Goal: Task Accomplishment & Management: Complete application form

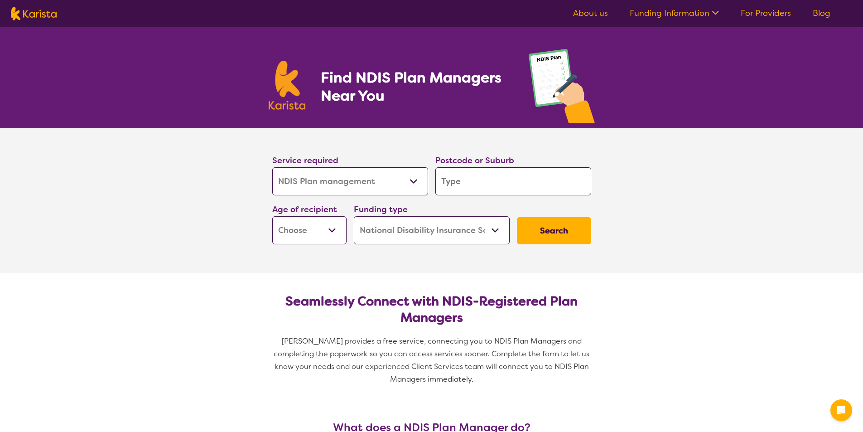
select select "NDIS Plan management"
select select "NDIS"
select select "NDIS Plan management"
select select "NDIS"
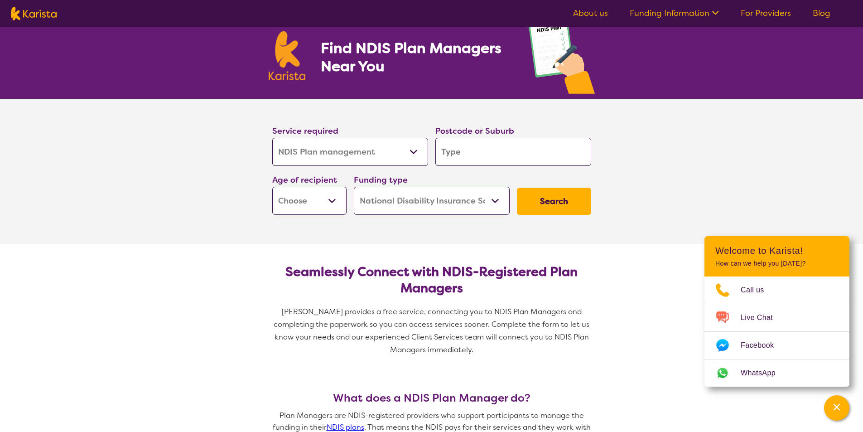
scroll to position [45, 0]
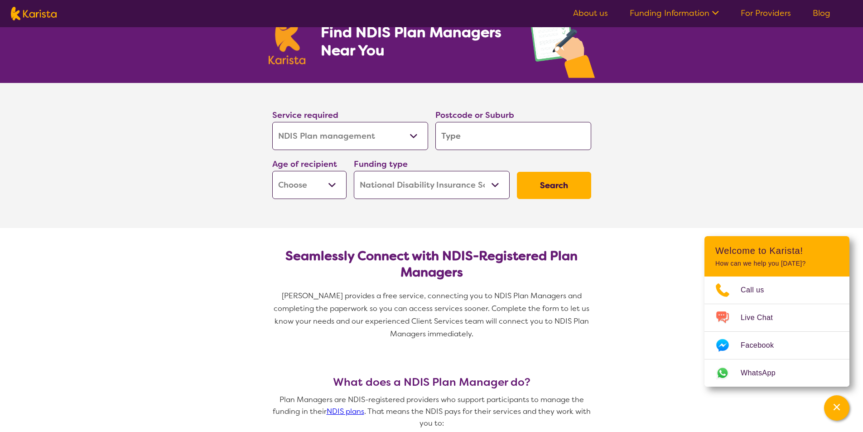
click at [389, 141] on select "Allied Health Assistant Assessment ([MEDICAL_DATA] or [MEDICAL_DATA]) Behaviour…" at bounding box center [350, 136] width 156 height 28
click at [389, 140] on select "Allied Health Assistant Assessment ([MEDICAL_DATA] or [MEDICAL_DATA]) Behaviour…" at bounding box center [350, 136] width 156 height 28
click at [483, 139] on input "search" at bounding box center [513, 136] width 156 height 28
type input "3132"
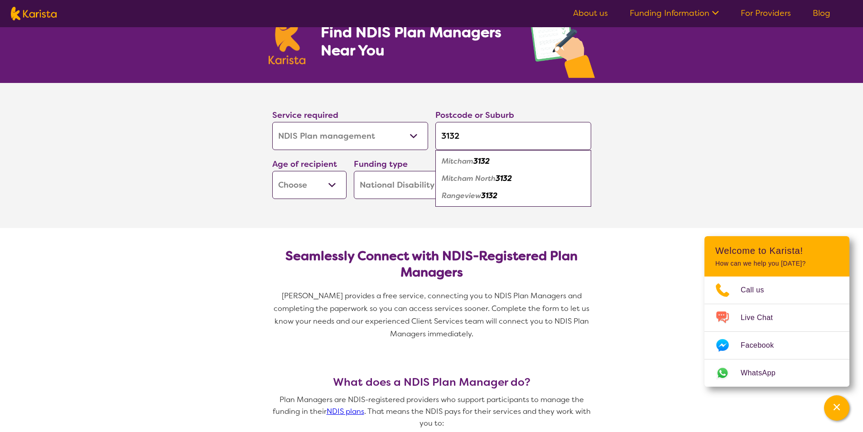
click at [294, 186] on select "Early Childhood - 0 to 9 Child - 10 to 11 Adolescent - 12 to 17 Adult - 18 to 6…" at bounding box center [309, 185] width 74 height 28
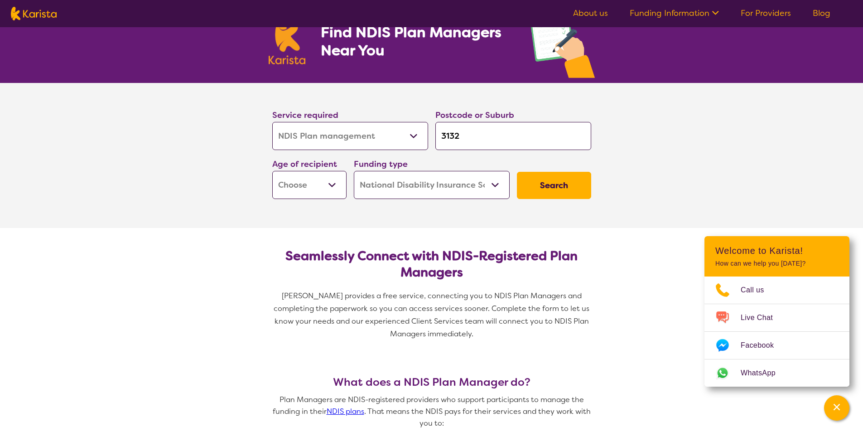
select select "CH"
click at [272, 171] on select "Early Childhood - 0 to 9 Child - 10 to 11 Adolescent - 12 to 17 Adult - 18 to 6…" at bounding box center [309, 185] width 74 height 28
select select "CH"
click at [295, 191] on select "Early Childhood - 0 to 9 Child - 10 to 11 Adolescent - 12 to 17 Adult - 18 to 6…" at bounding box center [309, 185] width 74 height 28
click at [296, 187] on select "Early Childhood - 0 to 9 Child - 10 to 11 Adolescent - 12 to 17 Adult - 18 to 6…" at bounding box center [309, 185] width 74 height 28
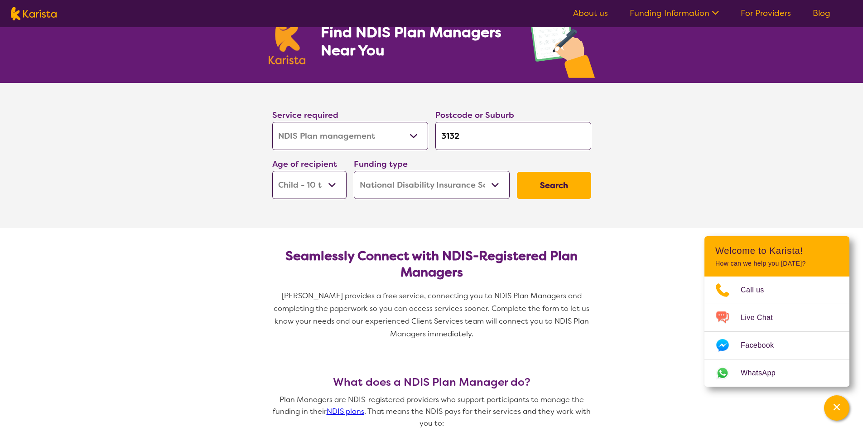
click at [426, 185] on select "Home Care Package (HCP) National Disability Insurance Scheme (NDIS) I don't know" at bounding box center [432, 185] width 156 height 28
click at [579, 183] on button "Search" at bounding box center [554, 185] width 74 height 27
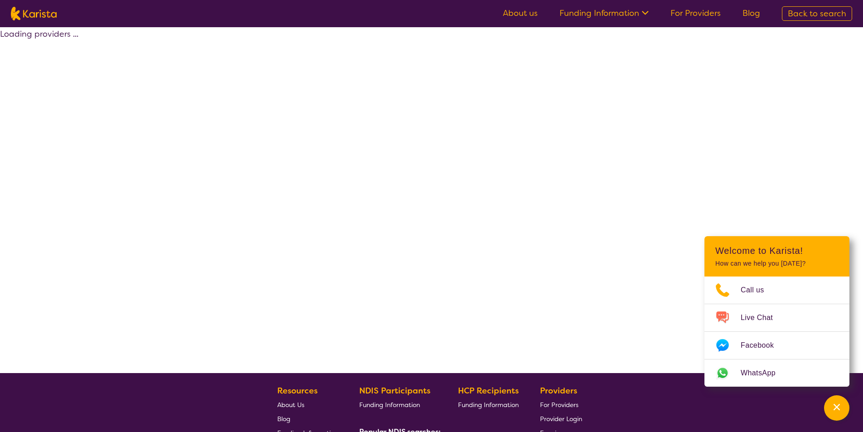
select select "by_score"
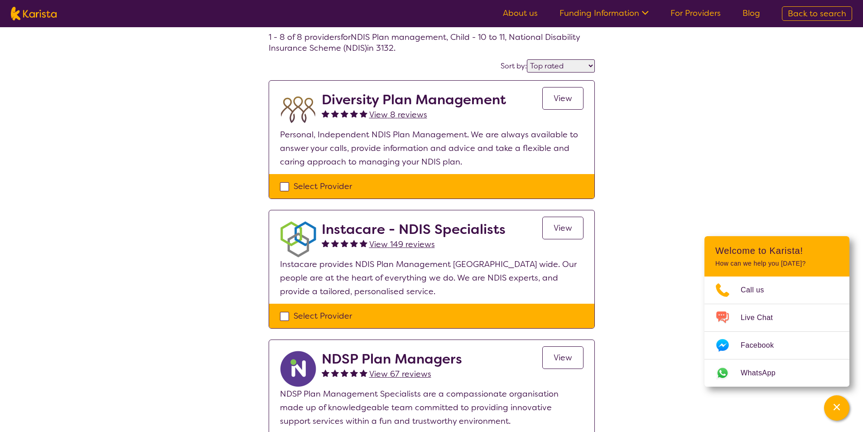
scroll to position [136, 0]
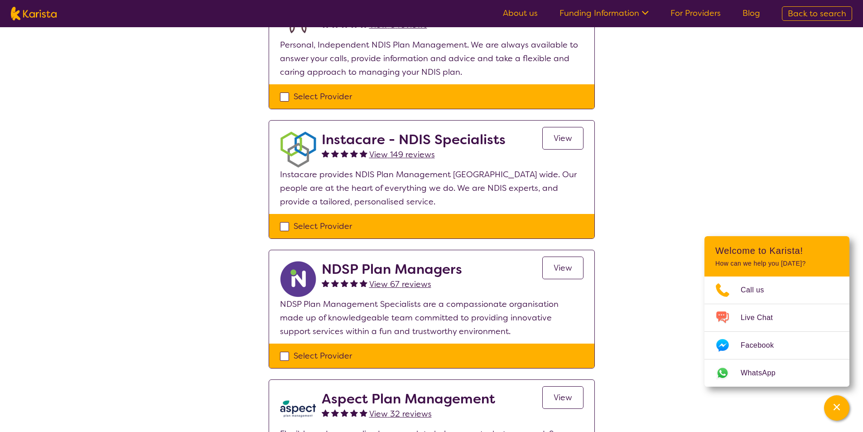
click at [419, 154] on span "View 149 reviews" at bounding box center [402, 154] width 66 height 11
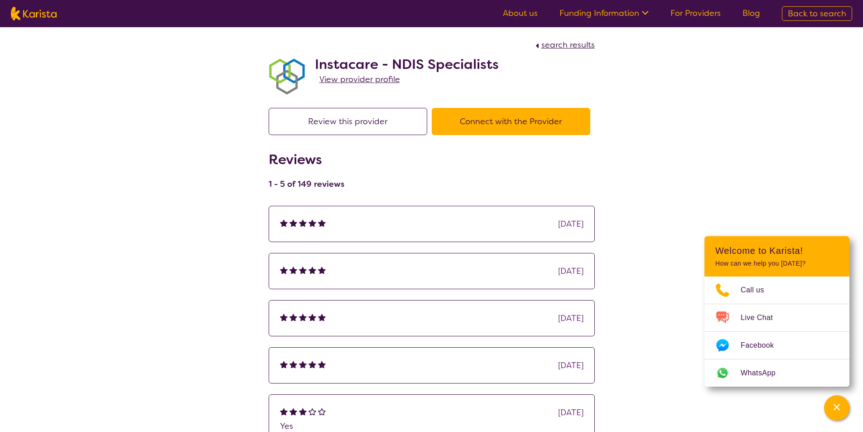
select select "by_score"
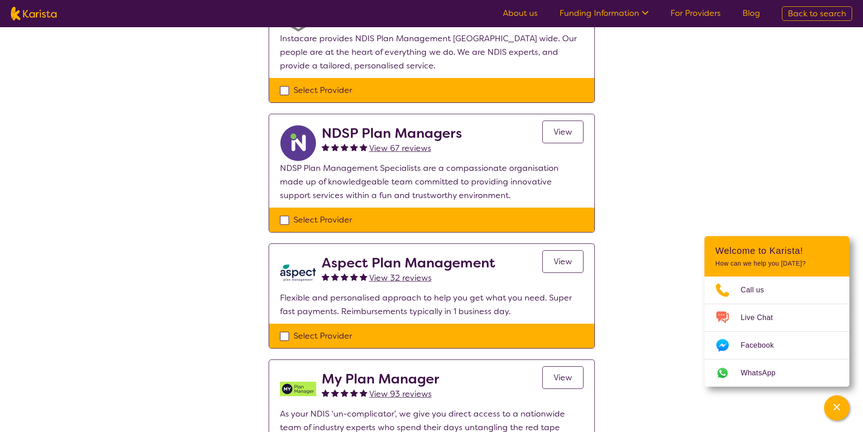
scroll to position [498, 0]
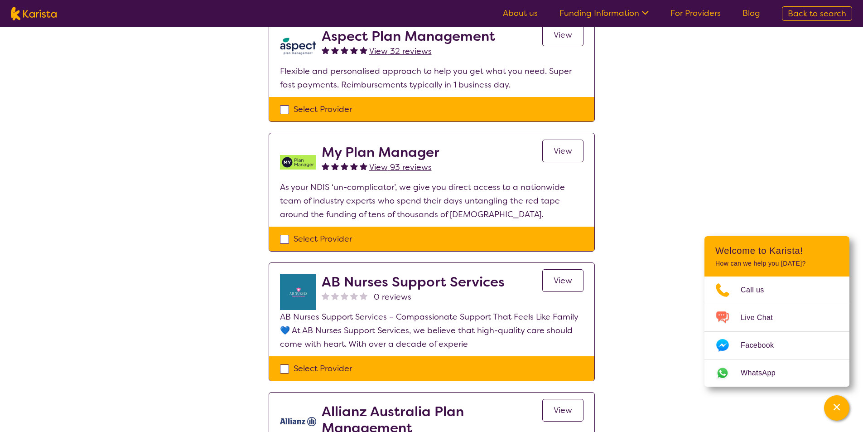
click at [553, 150] on link "View" at bounding box center [562, 150] width 41 height 23
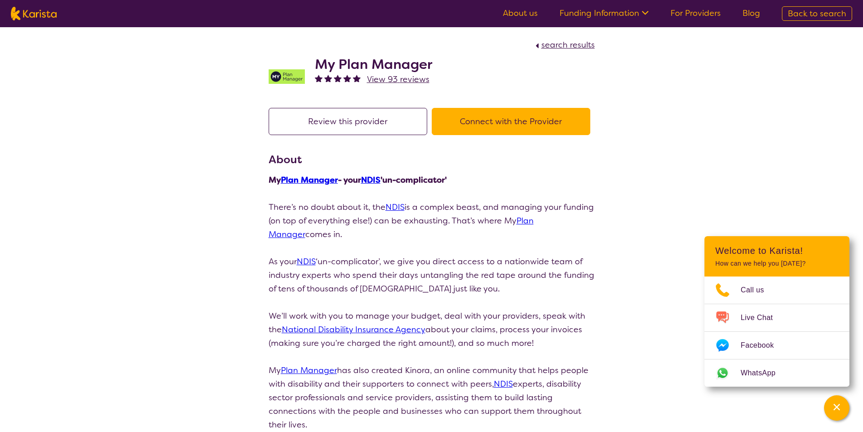
select select "by_score"
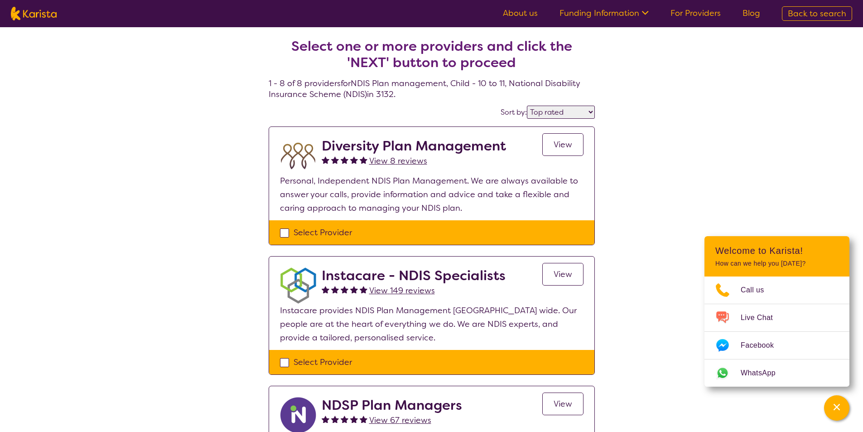
scroll to position [498, 0]
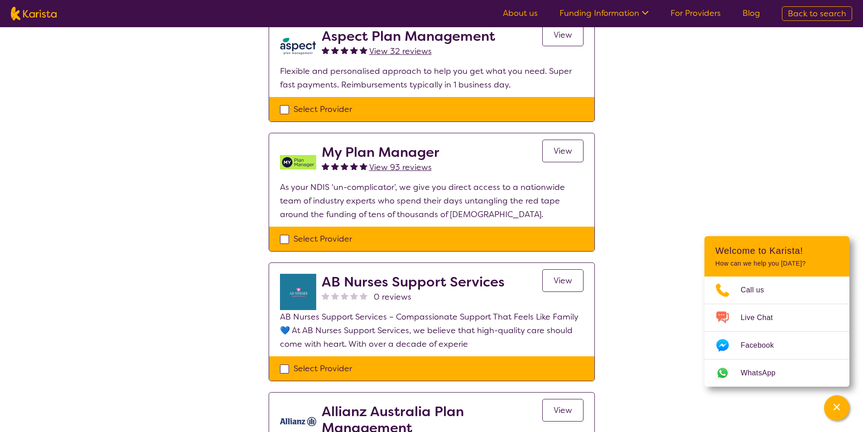
click at [568, 150] on span "View" at bounding box center [562, 150] width 19 height 11
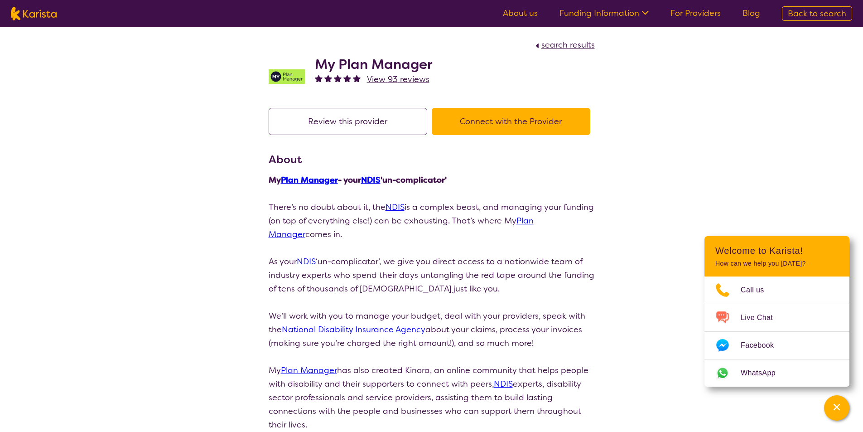
scroll to position [159, 0]
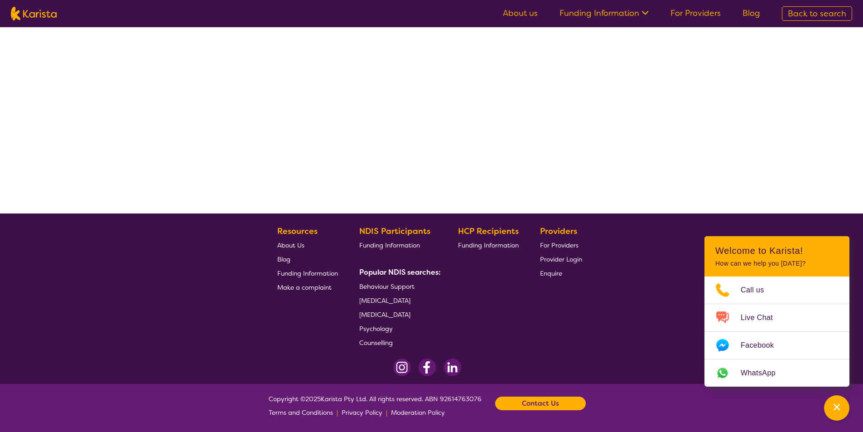
select select "by_score"
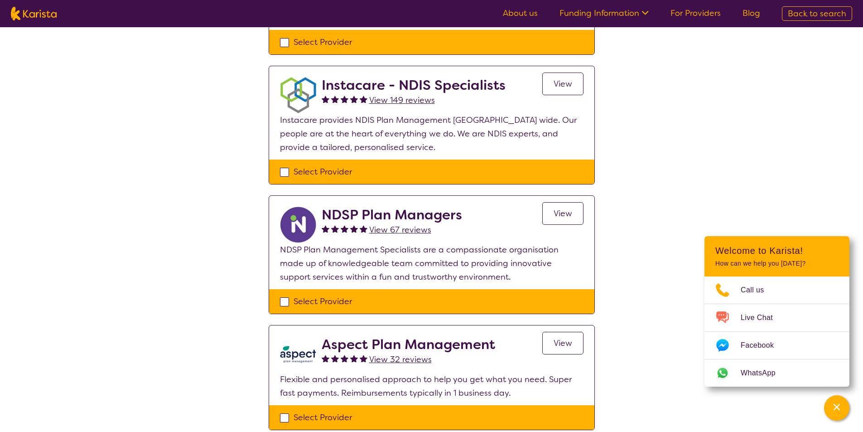
scroll to position [250, 0]
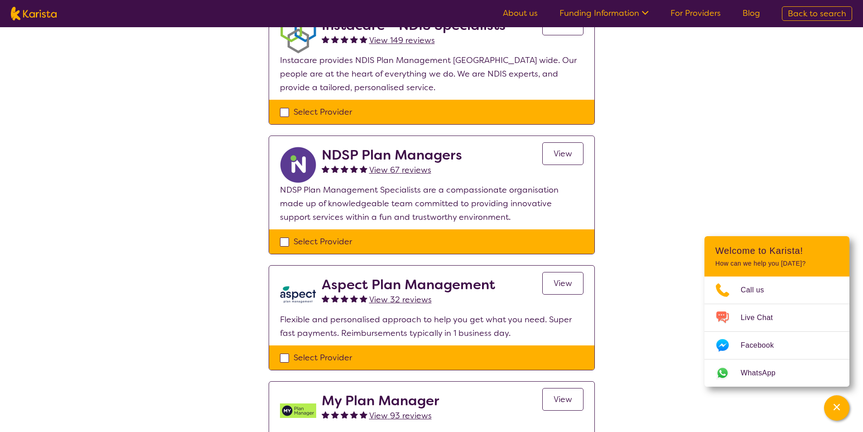
click at [564, 156] on span "View" at bounding box center [562, 153] width 19 height 11
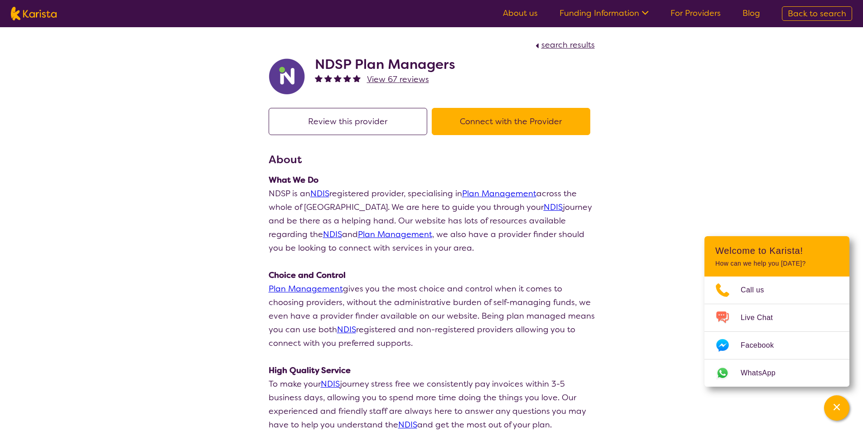
click at [406, 79] on span "View 67 reviews" at bounding box center [398, 79] width 62 height 11
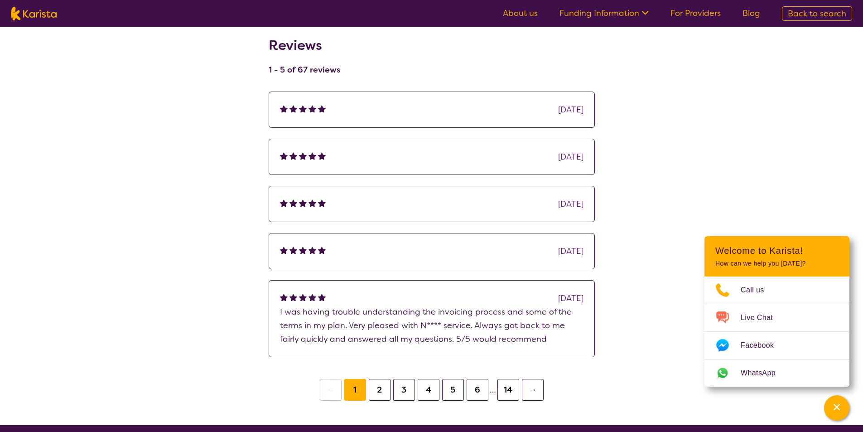
scroll to position [181, 0]
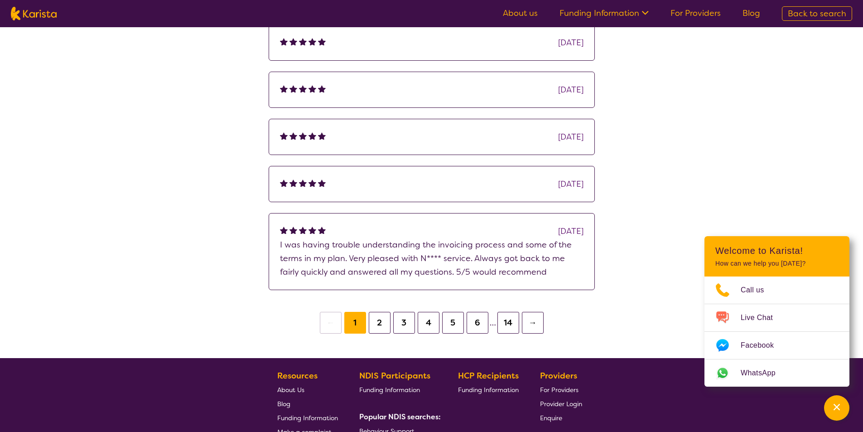
click at [378, 320] on button "2" at bounding box center [380, 323] width 22 height 22
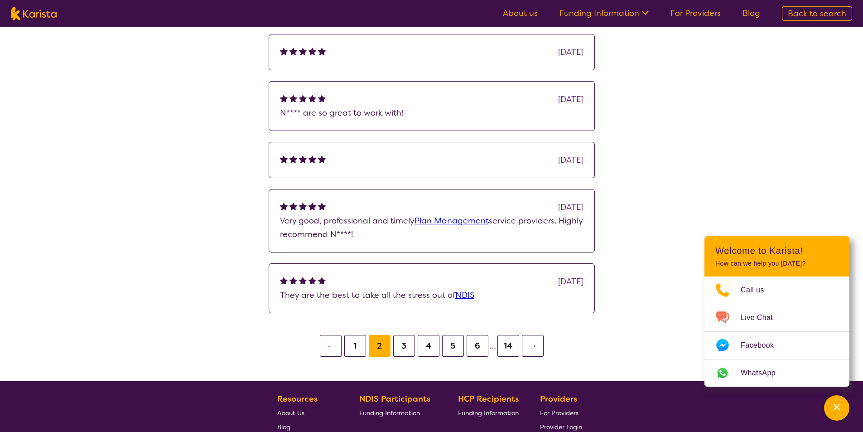
scroll to position [272, 0]
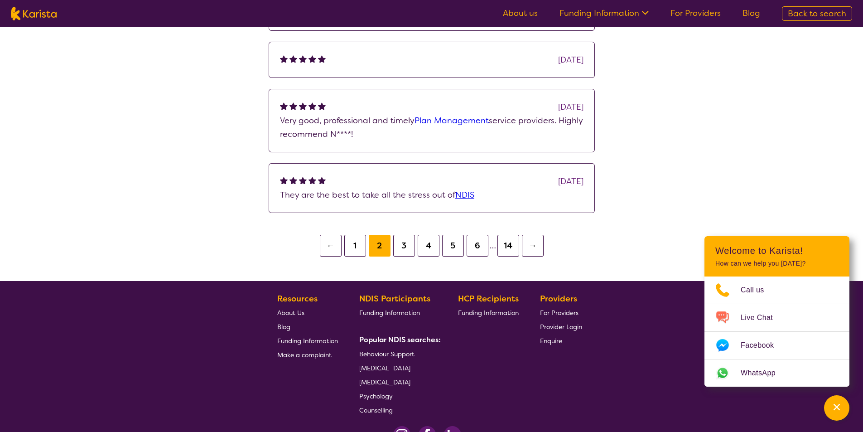
click at [402, 239] on button "3" at bounding box center [404, 246] width 22 height 22
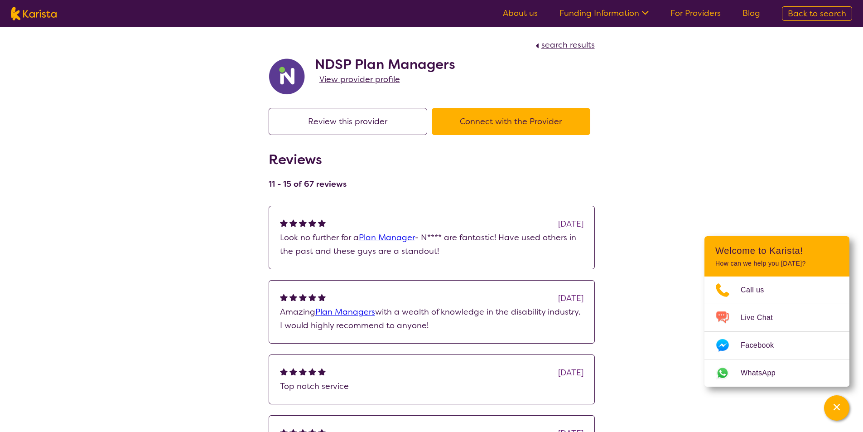
click at [489, 122] on button "Connect with the Provider" at bounding box center [511, 121] width 158 height 27
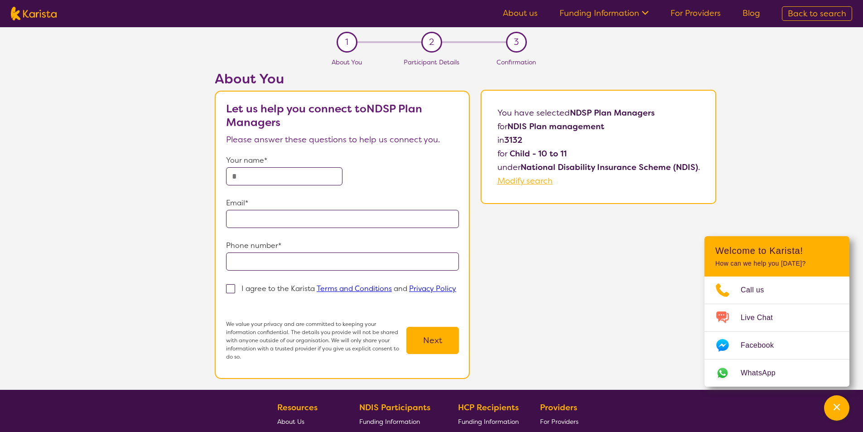
click at [254, 177] on input "text" at bounding box center [284, 176] width 116 height 18
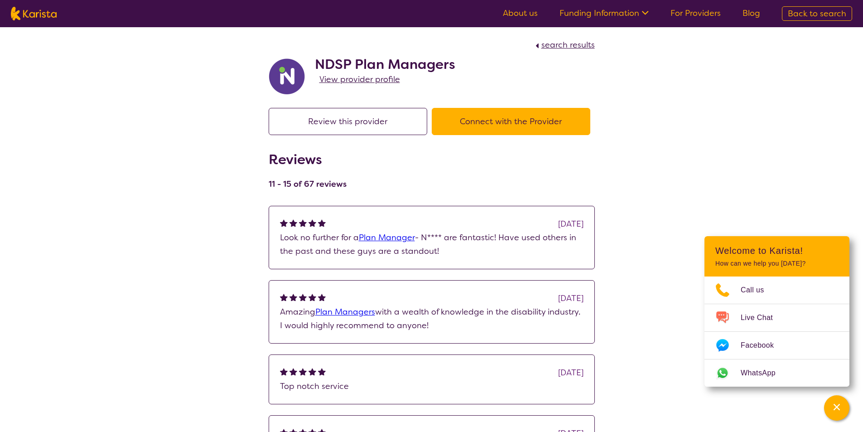
click at [361, 78] on span "View provider profile" at bounding box center [359, 79] width 81 height 11
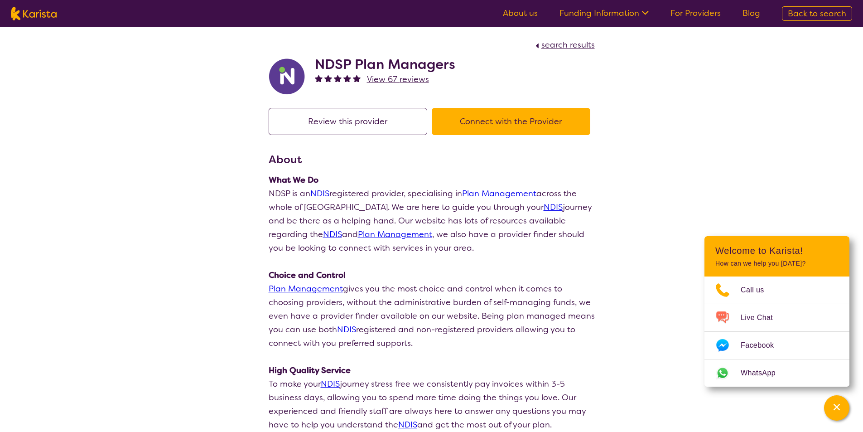
click at [498, 122] on button "Connect with the Provider" at bounding box center [511, 121] width 158 height 27
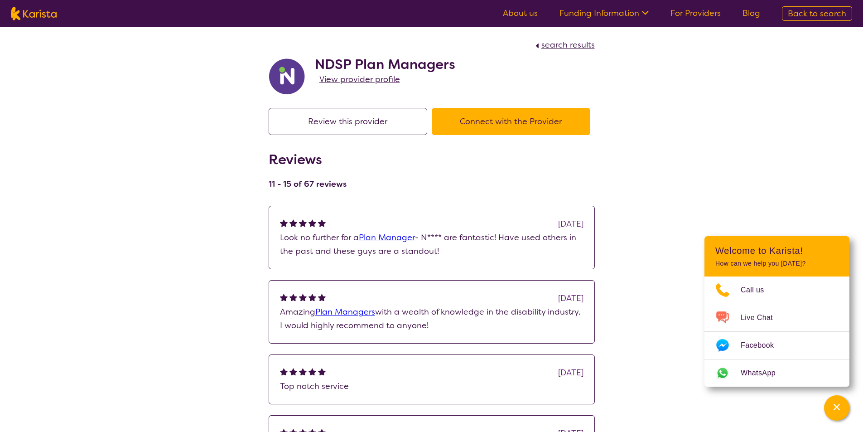
click at [561, 42] on span "search results" at bounding box center [567, 44] width 53 height 11
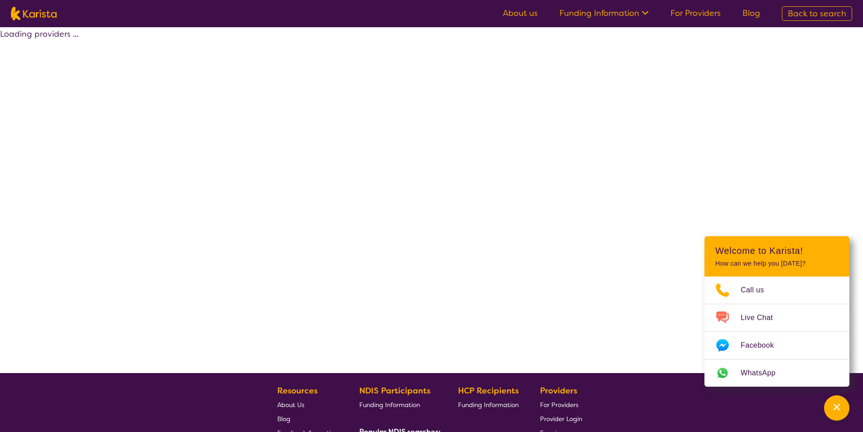
select select "by_score"
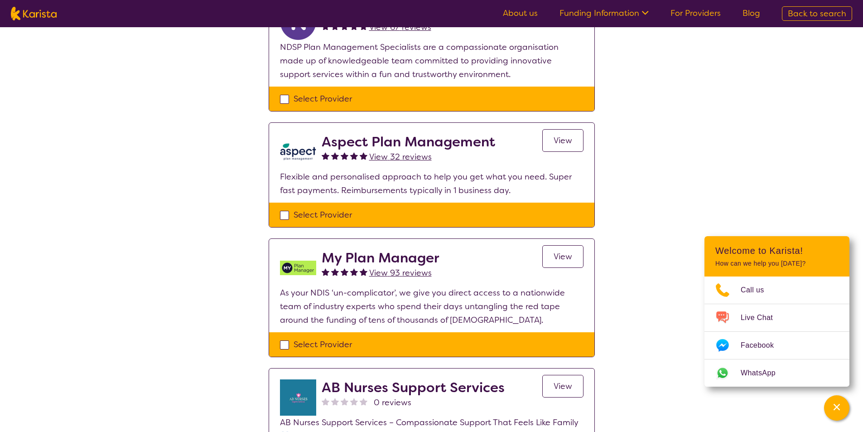
scroll to position [408, 0]
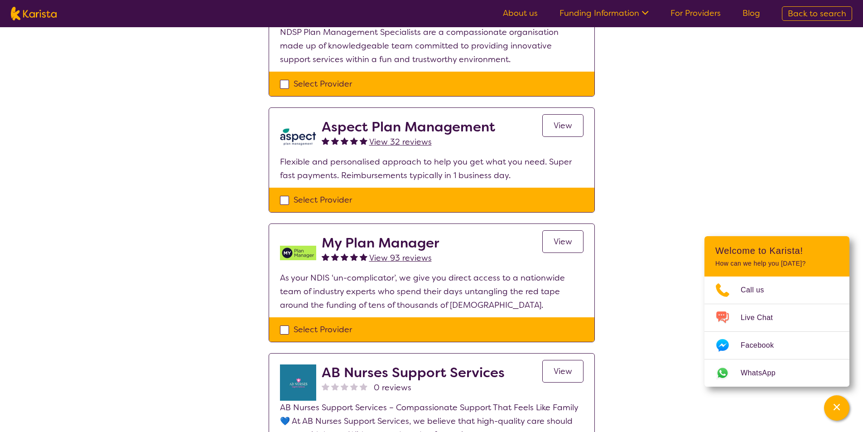
click at [397, 141] on span "View 32 reviews" at bounding box center [400, 141] width 62 height 11
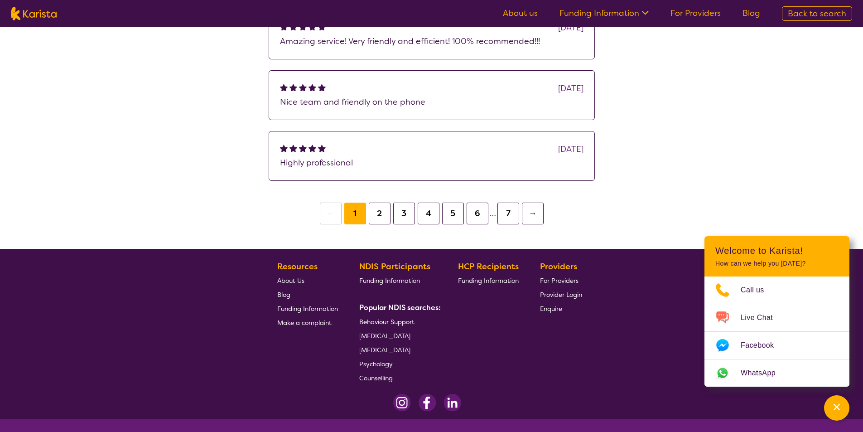
scroll to position [317, 0]
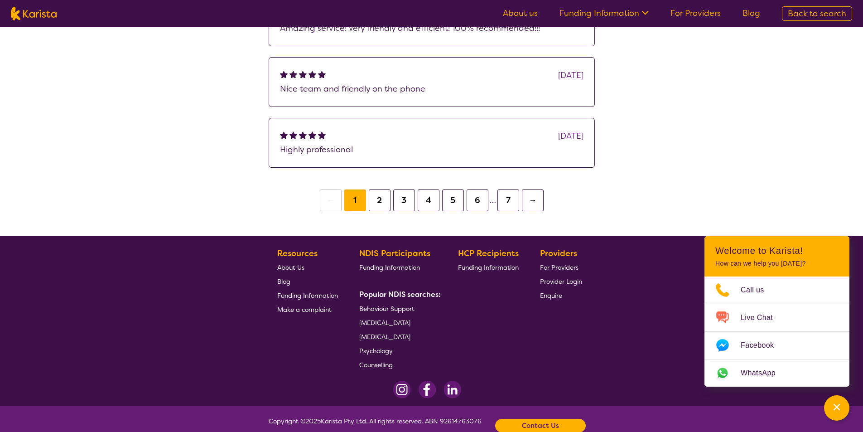
click at [381, 201] on button "2" at bounding box center [380, 200] width 22 height 22
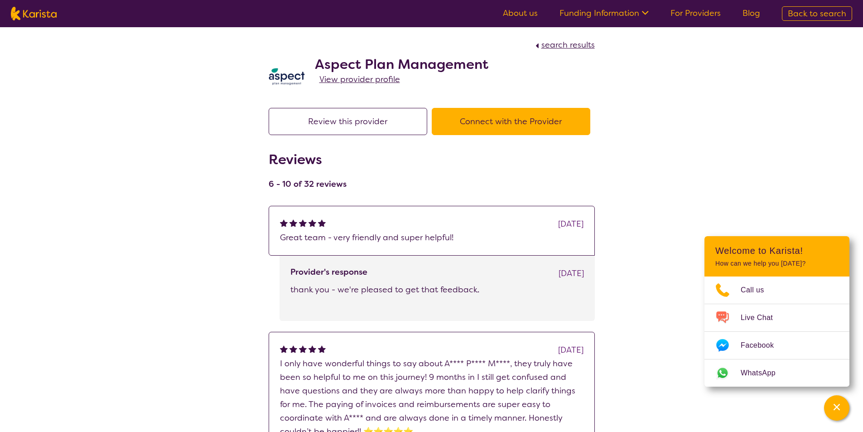
click at [564, 48] on span "search results" at bounding box center [567, 44] width 53 height 11
select select "by_score"
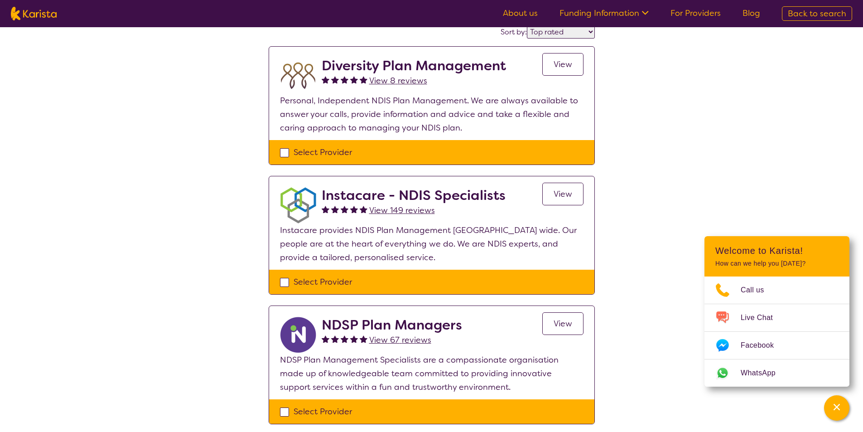
scroll to position [91, 0]
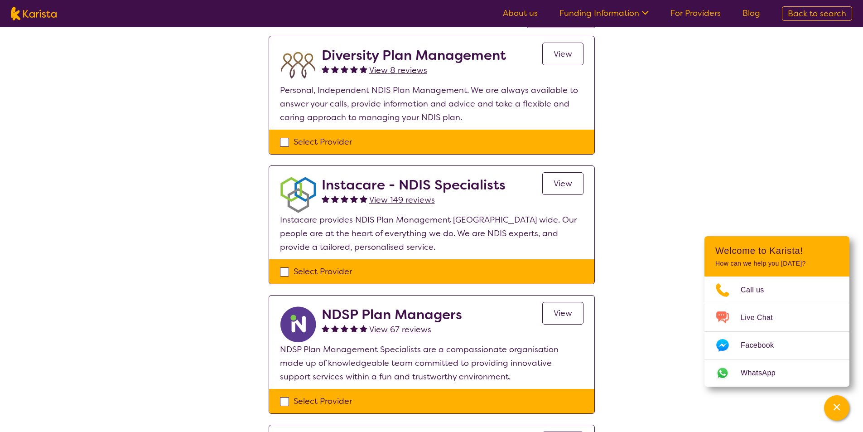
click at [412, 68] on span "View 8 reviews" at bounding box center [398, 70] width 58 height 11
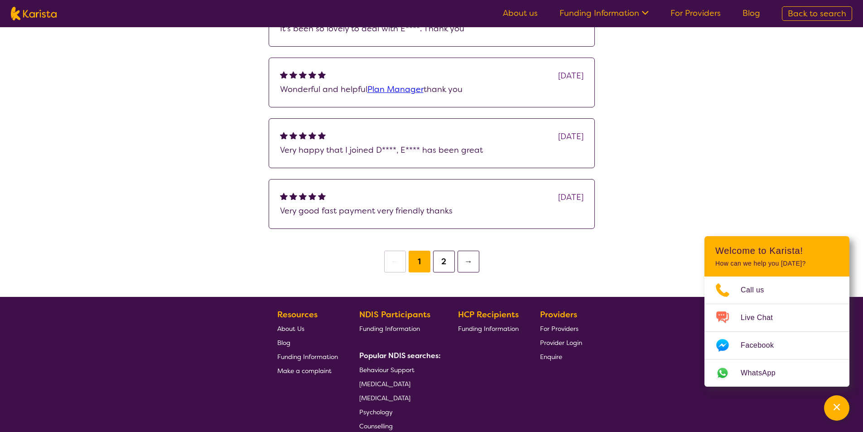
scroll to position [272, 0]
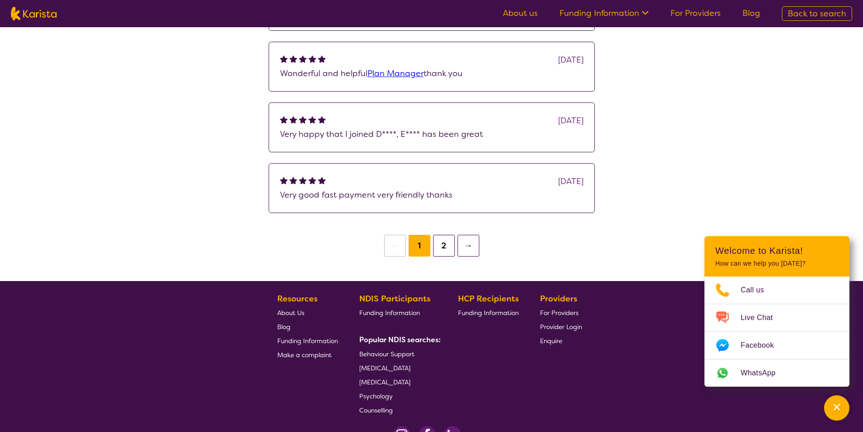
click at [451, 253] on button "2" at bounding box center [444, 246] width 22 height 22
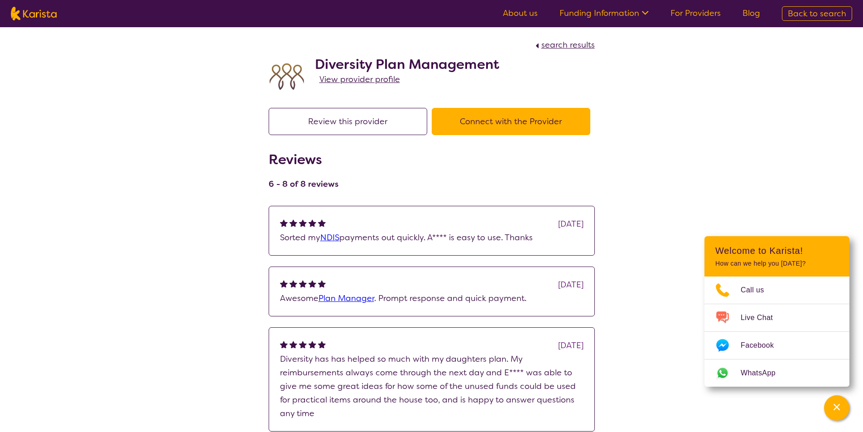
click at [525, 120] on button "Connect with the Provider" at bounding box center [511, 121] width 158 height 27
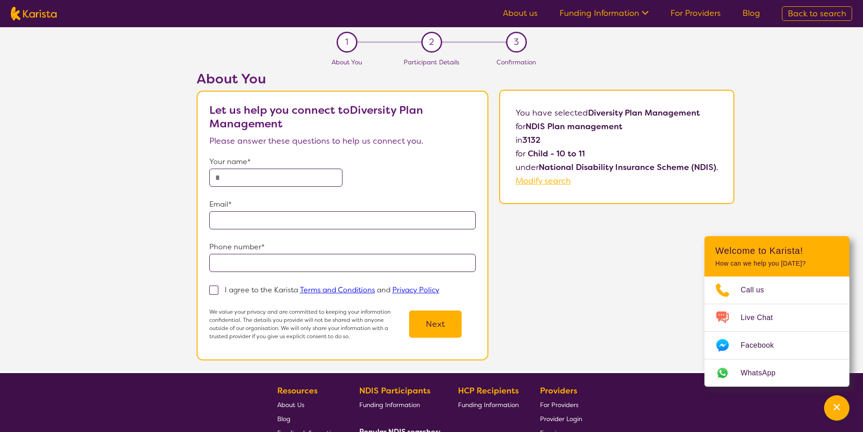
click at [257, 179] on input "text" at bounding box center [275, 177] width 133 height 18
type input "**********"
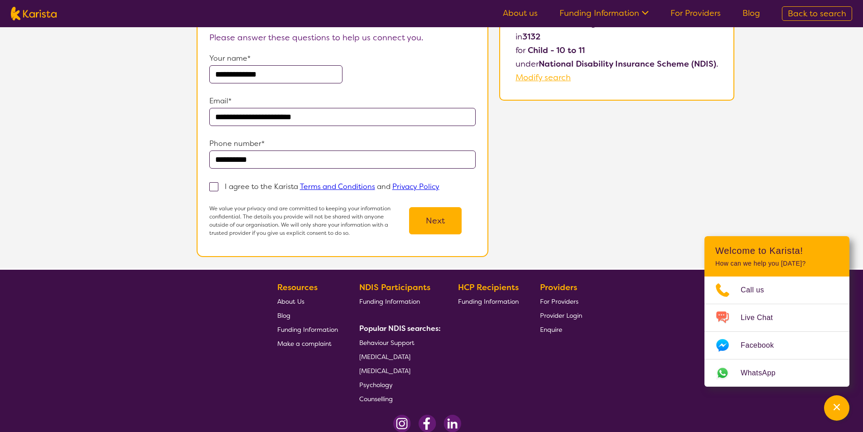
scroll to position [136, 0]
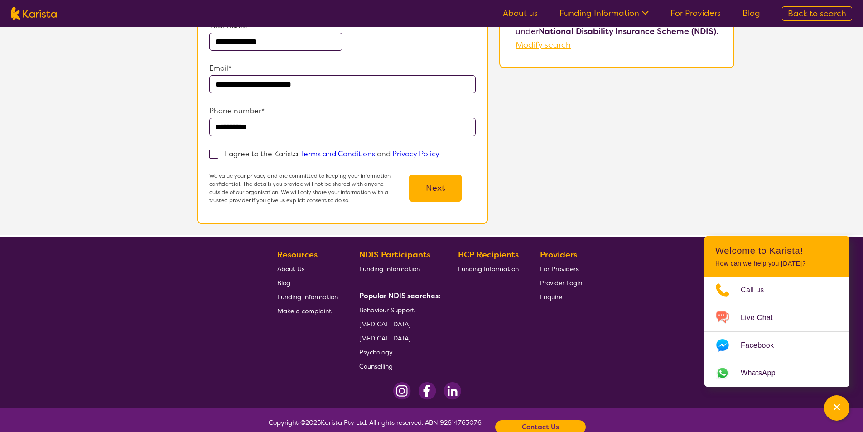
click at [218, 152] on span at bounding box center [213, 153] width 9 height 9
click at [439, 152] on input "I agree to the Karista Terms and Conditions and Privacy Policy" at bounding box center [442, 153] width 6 height 6
checkbox input "true"
drag, startPoint x: 459, startPoint y: 190, endPoint x: 449, endPoint y: 190, distance: 10.0
click at [456, 190] on button "Next" at bounding box center [435, 187] width 53 height 27
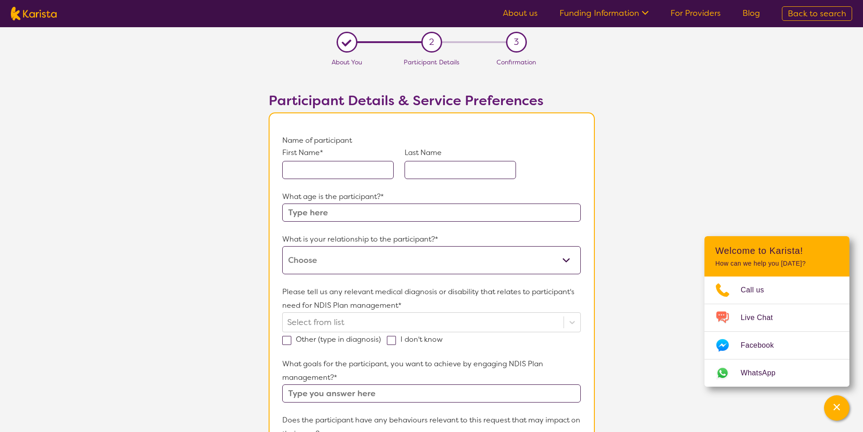
click at [329, 164] on input "text" at bounding box center [337, 170] width 111 height 18
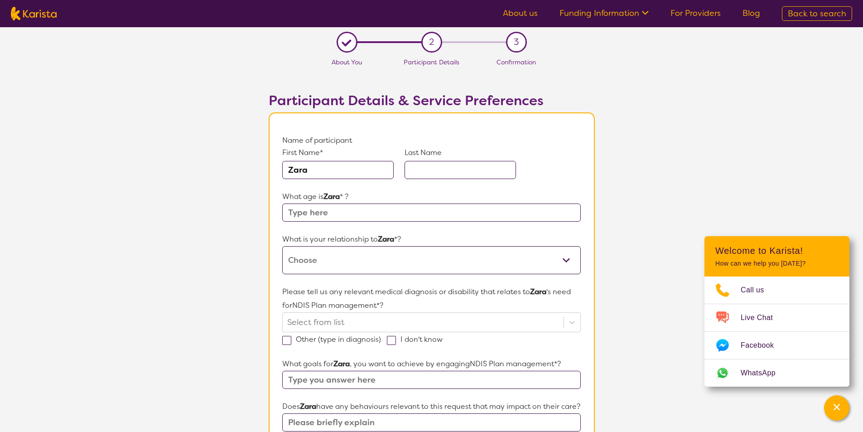
type input "Zara"
click at [444, 170] on input "text" at bounding box center [459, 170] width 111 height 18
type input "[PERSON_NAME]"
click at [349, 213] on input "text" at bounding box center [431, 212] width 298 height 18
type input "11"
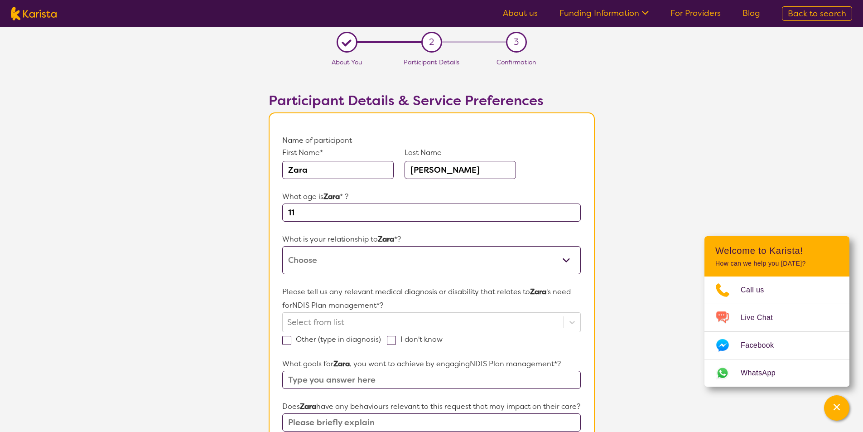
click at [327, 260] on select "This request is for myself I am their parent I am their child I am their spouse…" at bounding box center [431, 260] width 298 height 28
select select "I am their parent"
click at [282, 246] on select "This request is for myself I am their parent I am their child I am their spouse…" at bounding box center [431, 260] width 298 height 28
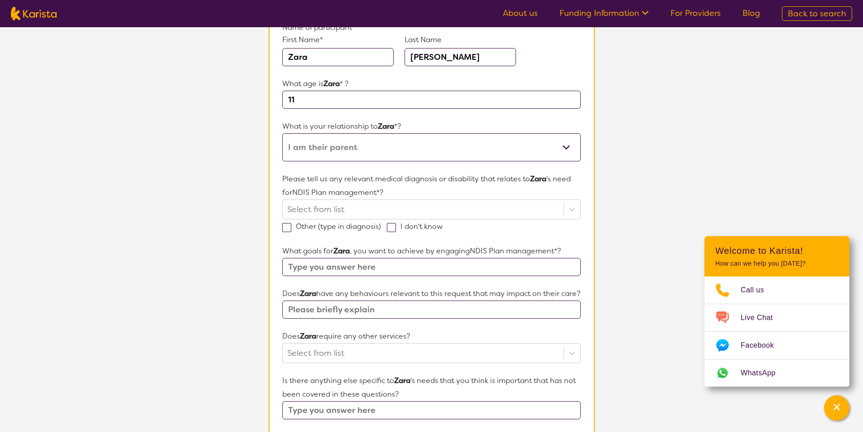
scroll to position [136, 0]
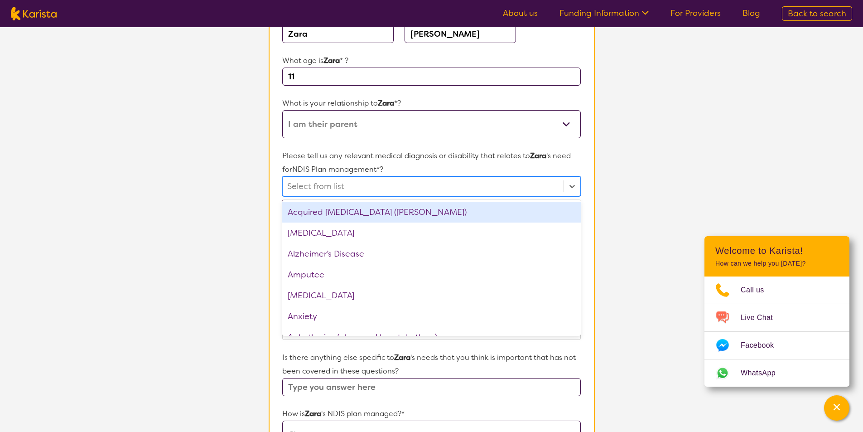
click at [303, 185] on div at bounding box center [422, 185] width 271 height 15
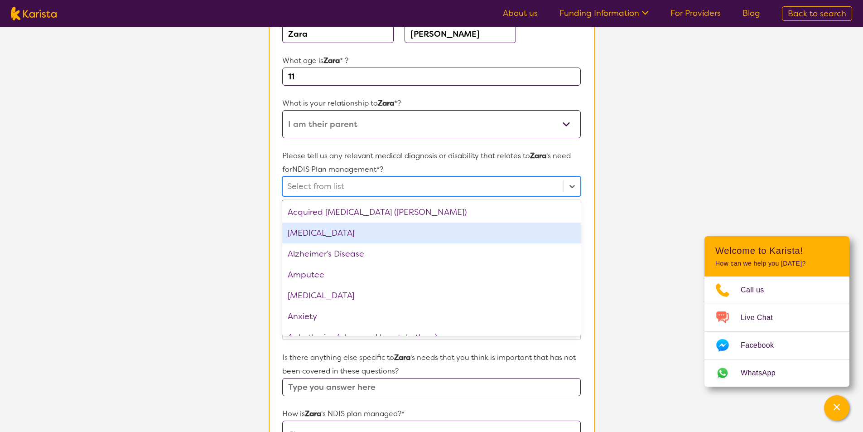
click at [316, 230] on div "[MEDICAL_DATA]" at bounding box center [431, 232] width 298 height 21
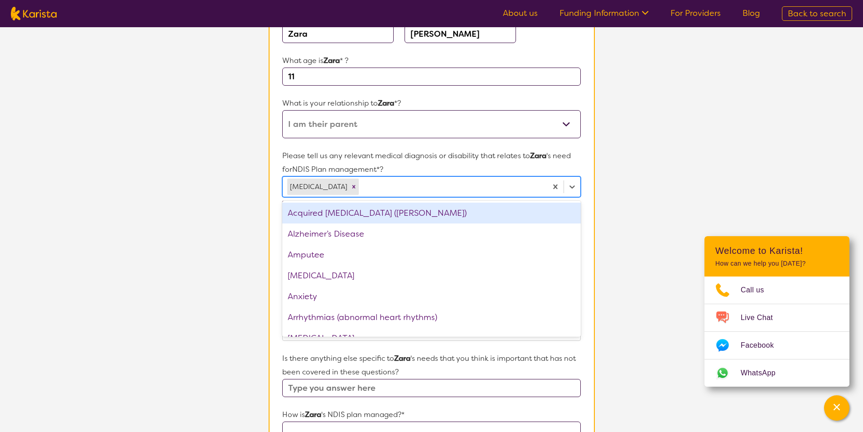
click at [360, 182] on div at bounding box center [451, 186] width 182 height 15
click at [360, 186] on div at bounding box center [451, 186] width 182 height 15
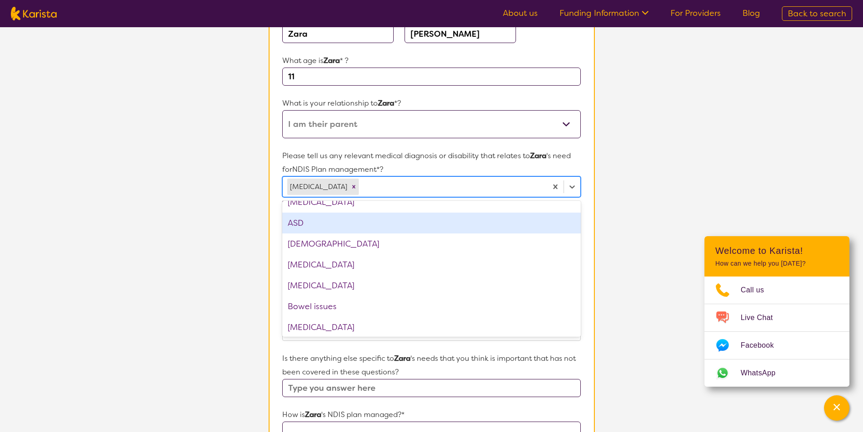
click at [334, 224] on div "ASD" at bounding box center [431, 222] width 298 height 21
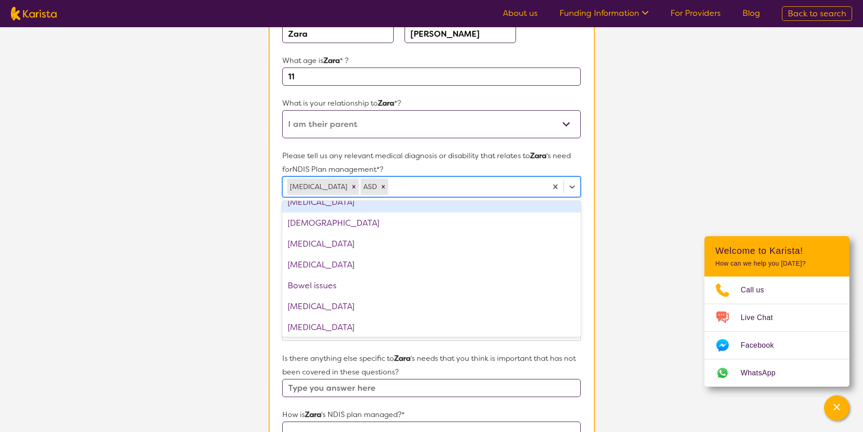
click at [390, 185] on div at bounding box center [466, 186] width 152 height 15
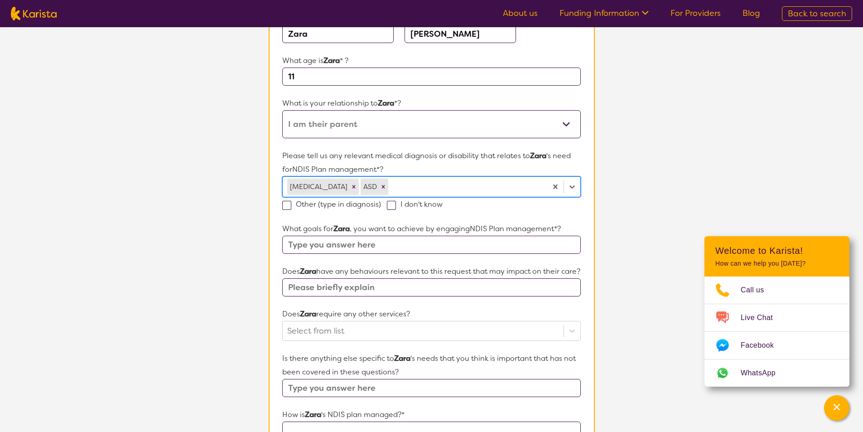
click at [390, 185] on div at bounding box center [466, 186] width 152 height 15
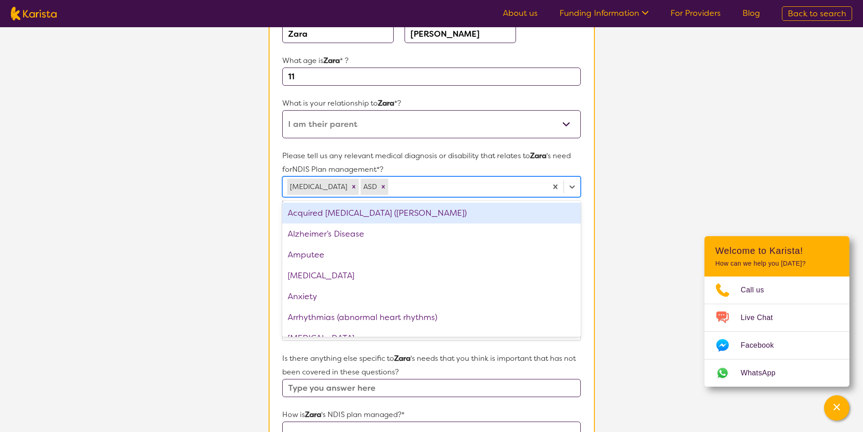
click at [390, 184] on div at bounding box center [466, 186] width 152 height 15
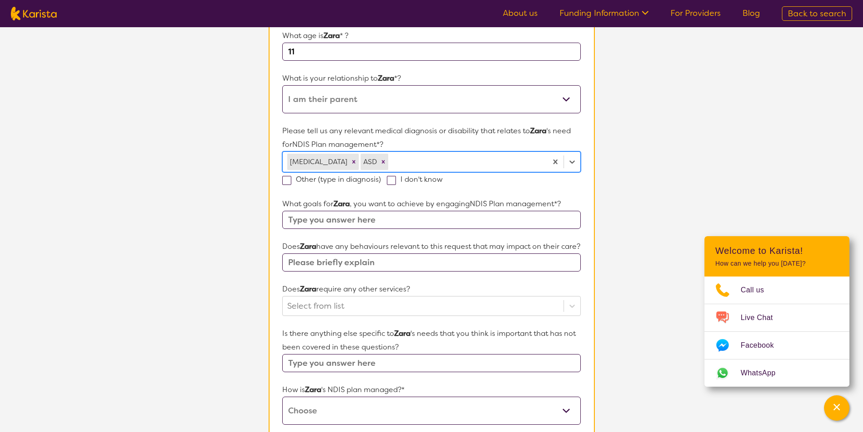
scroll to position [226, 0]
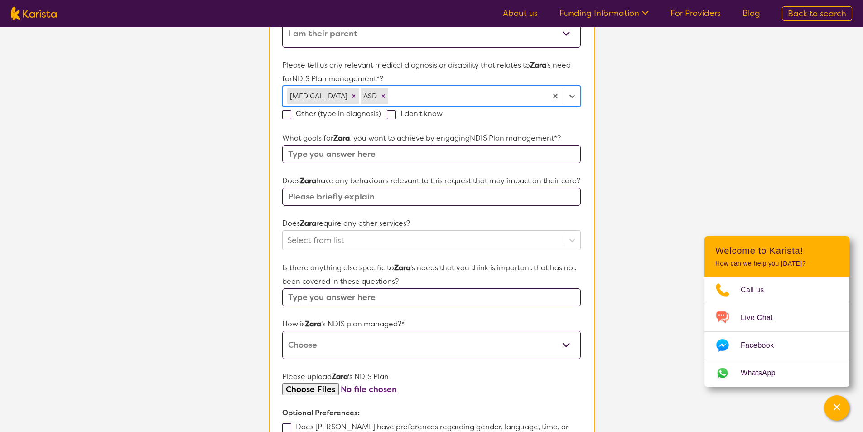
click at [390, 94] on div at bounding box center [466, 95] width 152 height 15
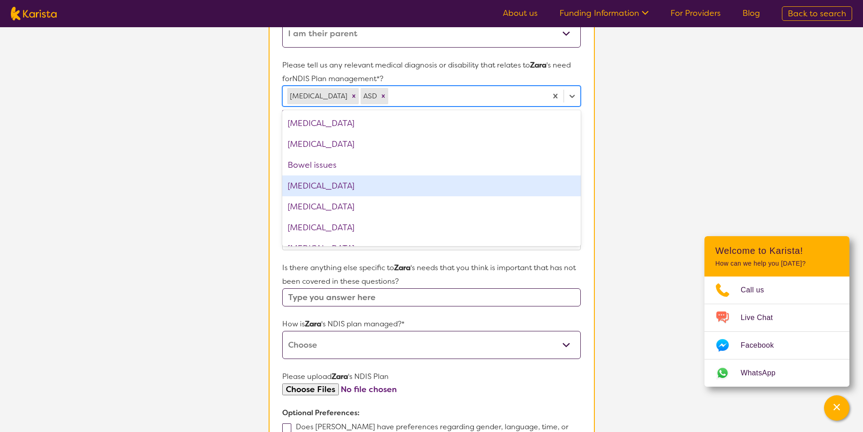
scroll to position [0, 0]
click at [211, 167] on section "L About You 2 Participant Details 3 Confirmation Participant Details & Service …" at bounding box center [431, 194] width 863 height 786
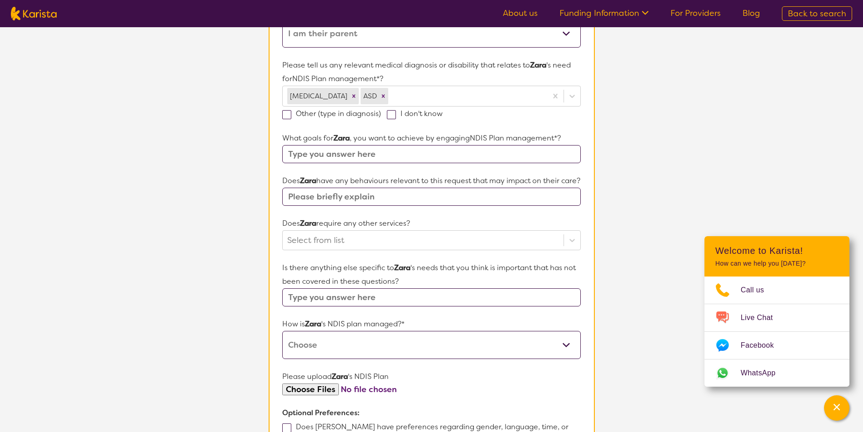
click at [320, 154] on input "text" at bounding box center [431, 154] width 298 height 18
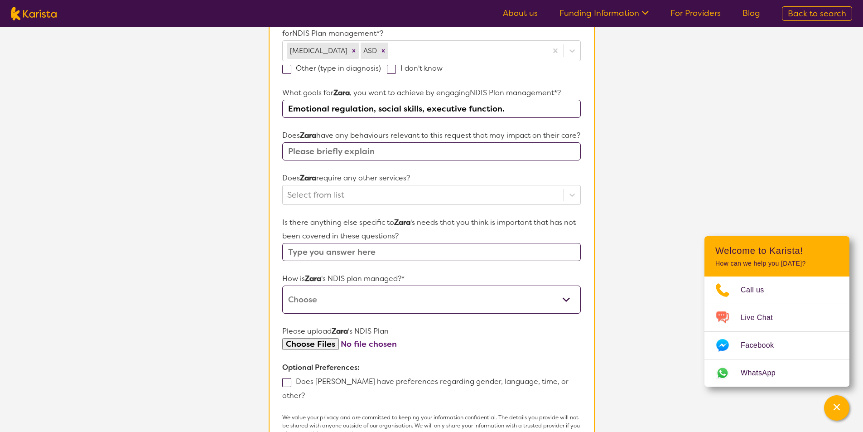
scroll to position [317, 0]
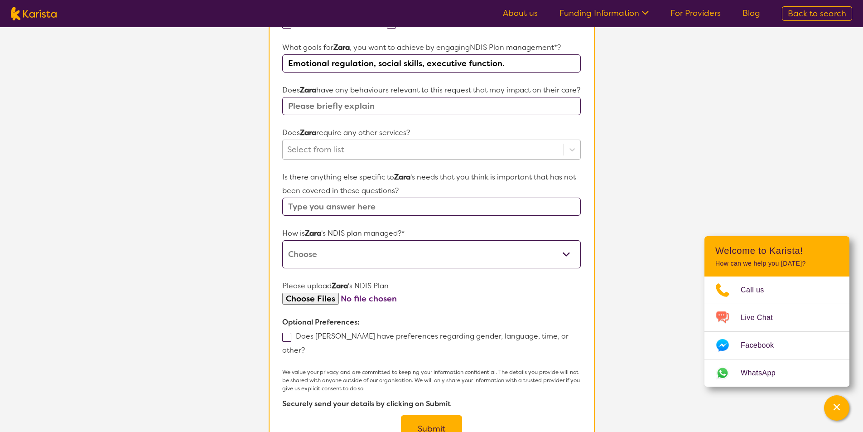
type input "Emotional regulation, social skills, executive function."
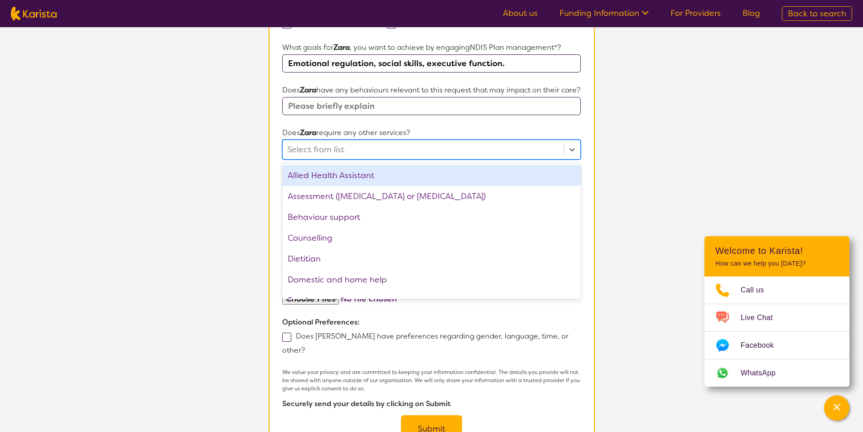
click at [345, 157] on div at bounding box center [422, 149] width 271 height 15
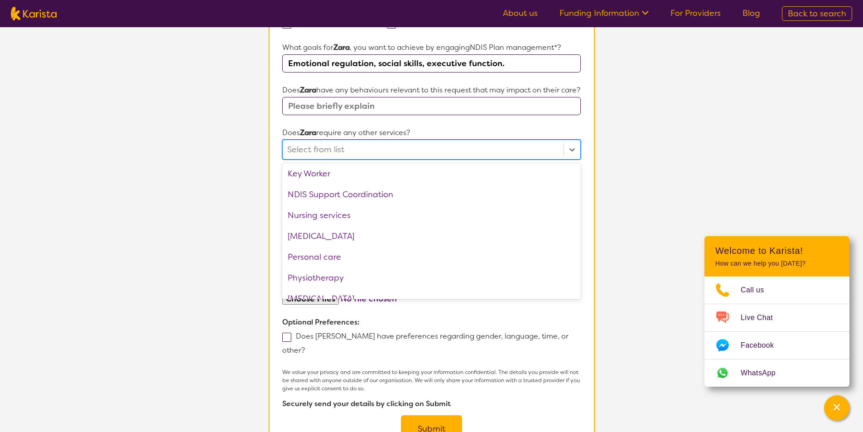
scroll to position [181, 0]
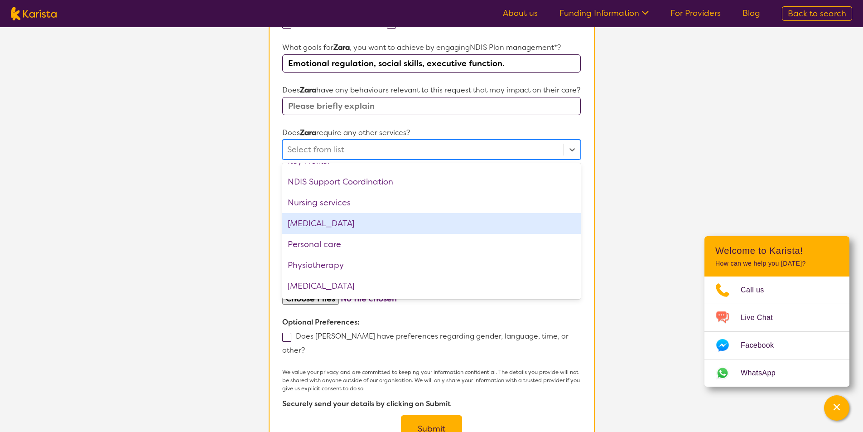
click at [393, 234] on div "[MEDICAL_DATA]" at bounding box center [431, 223] width 298 height 21
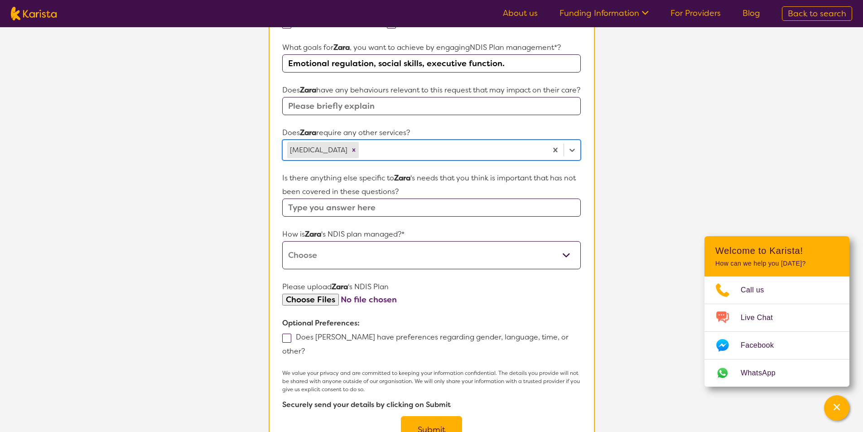
click at [391, 158] on div at bounding box center [451, 149] width 182 height 15
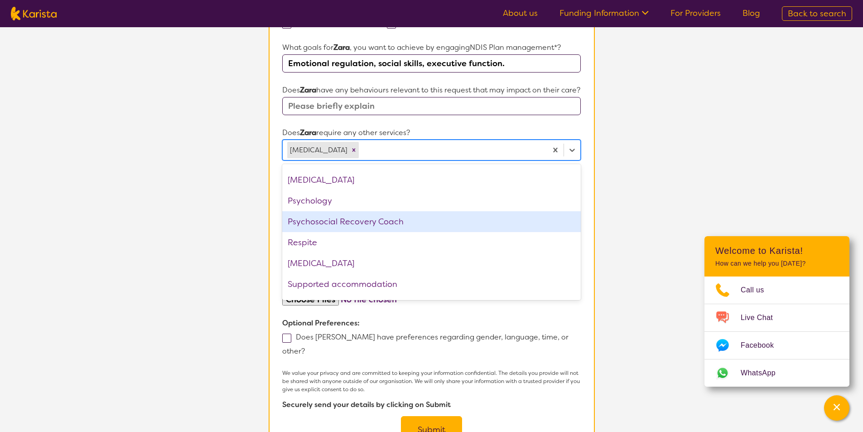
scroll to position [284, 0]
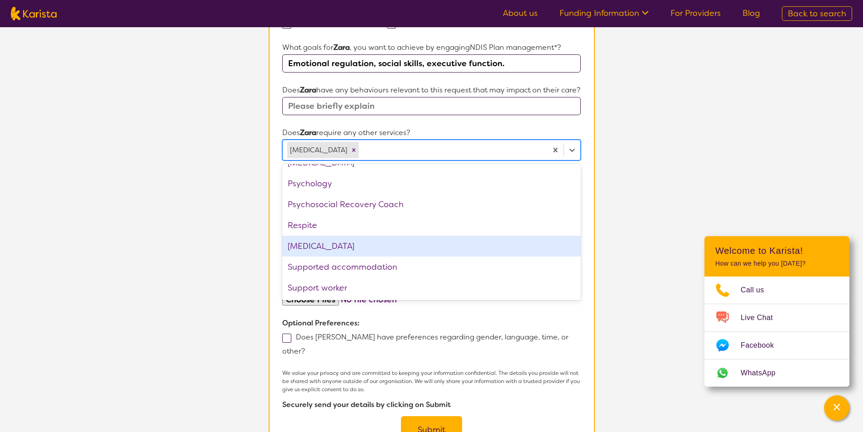
click at [371, 256] on div "[MEDICAL_DATA]" at bounding box center [431, 245] width 298 height 21
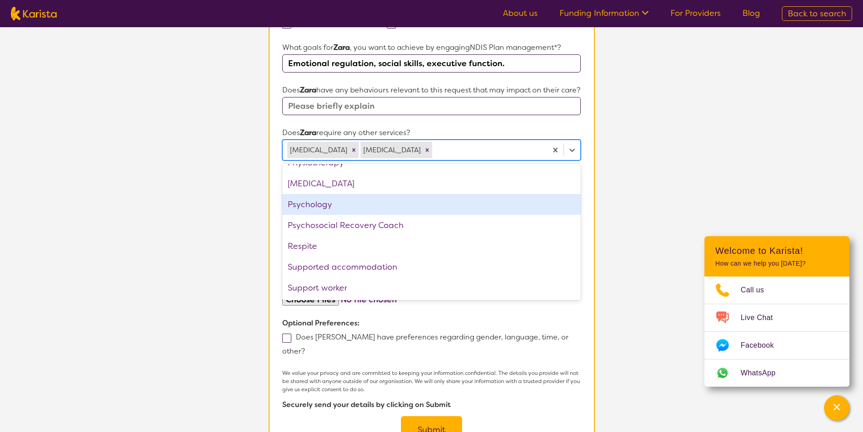
click at [376, 215] on div "Psychology" at bounding box center [431, 204] width 298 height 21
click at [232, 204] on section "L About You 2 Participant Details 3 Confirmation Participant Details & Service …" at bounding box center [431, 103] width 863 height 787
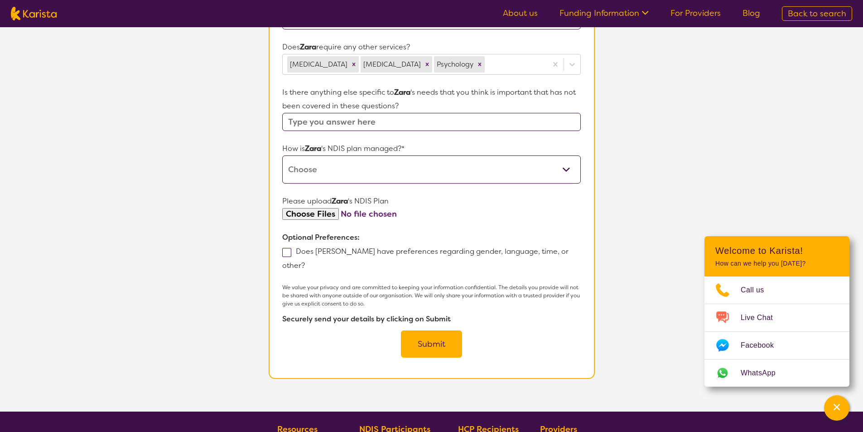
scroll to position [408, 0]
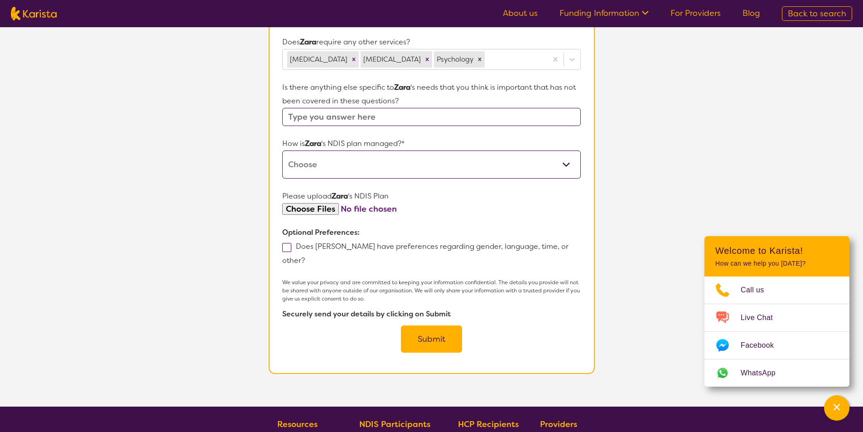
click at [327, 178] on select "Self-managed NDIS plan Managed by a registered plan management provider (not th…" at bounding box center [431, 164] width 298 height 28
select select "Plan Managed"
click at [282, 163] on select "Self-managed NDIS plan Managed by a registered plan management provider (not th…" at bounding box center [431, 164] width 298 height 28
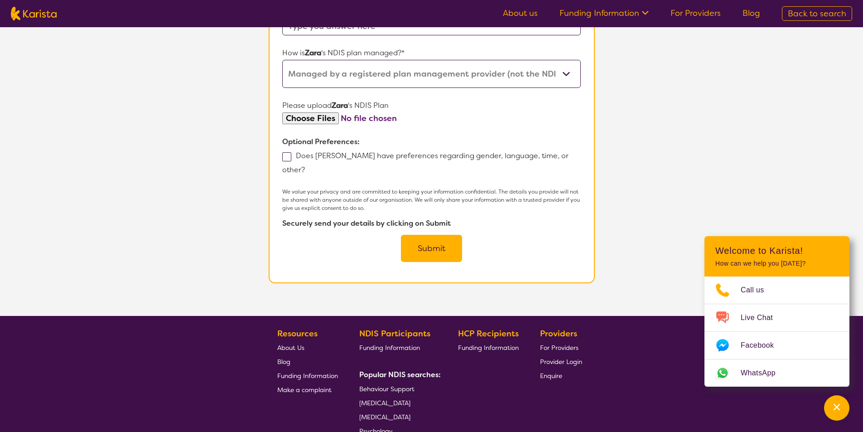
scroll to position [543, 0]
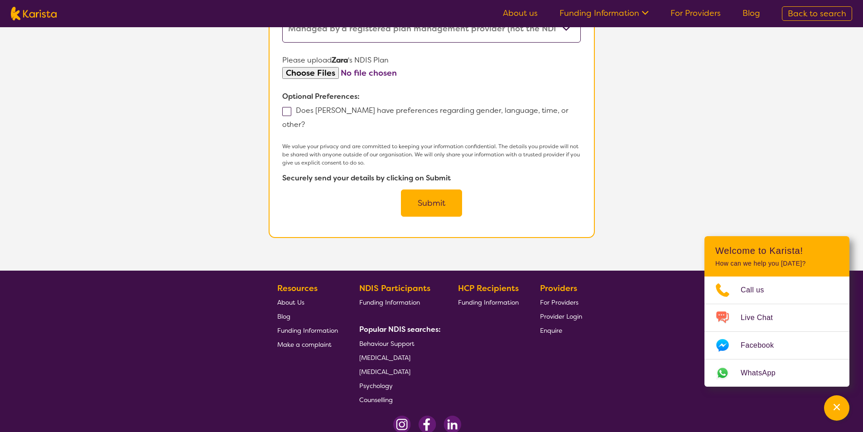
click at [424, 208] on button "Submit" at bounding box center [431, 202] width 61 height 27
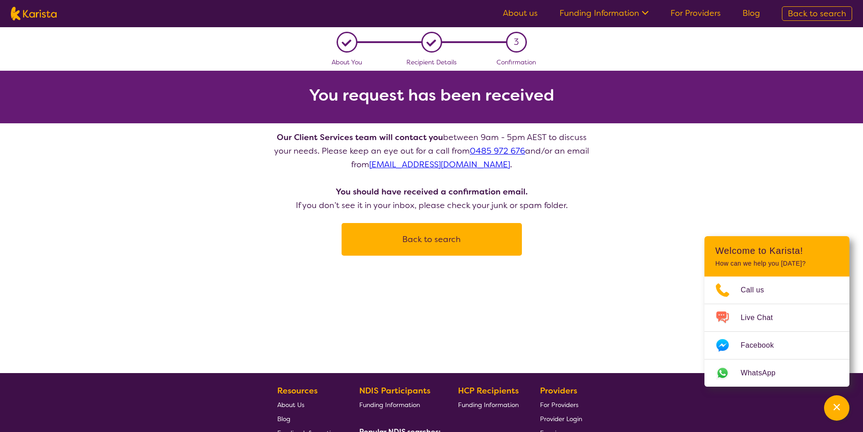
scroll to position [45, 0]
